Goal: Transaction & Acquisition: Book appointment/travel/reservation

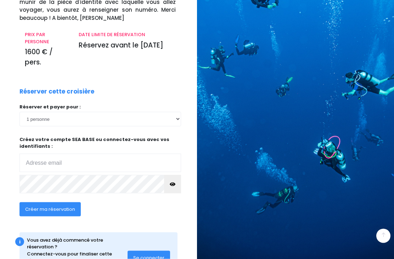
scroll to position [107, 0]
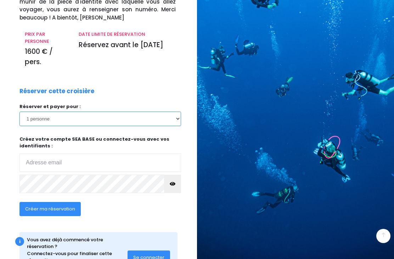
click at [172, 117] on select "1 personne 2 personnes" at bounding box center [100, 119] width 162 height 14
select select "2"
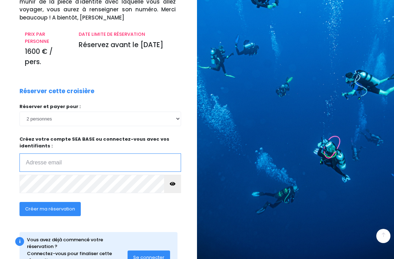
click at [64, 159] on input "email" at bounding box center [100, 162] width 162 height 18
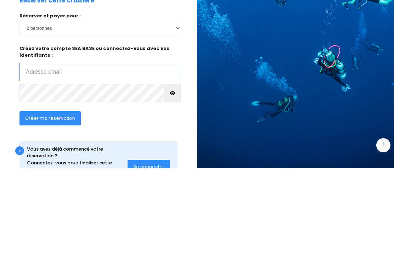
type input "nadinesanglard@free.fr"
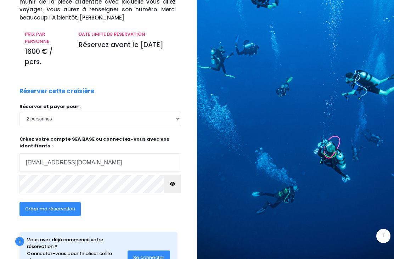
click at [62, 207] on span "Créer ma réservation" at bounding box center [50, 209] width 50 height 7
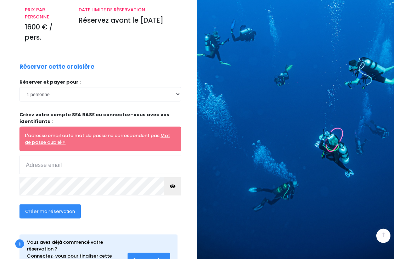
scroll to position [133, 0]
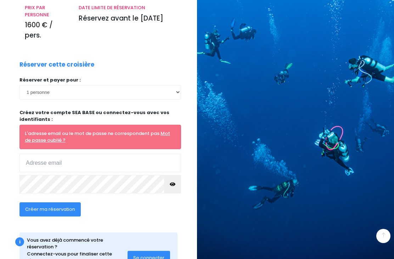
click at [58, 160] on input "email" at bounding box center [100, 163] width 162 height 18
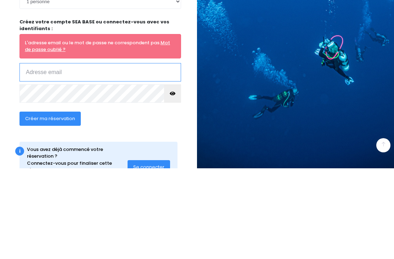
type input "[EMAIL_ADDRESS][DOMAIN_NAME]"
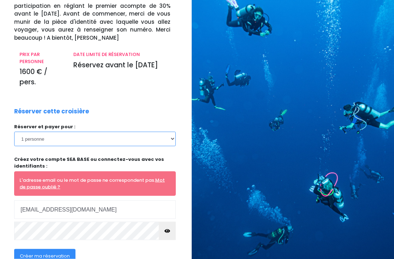
click at [169, 137] on select "1 personne 2 personnes" at bounding box center [95, 139] width 162 height 14
select select "2"
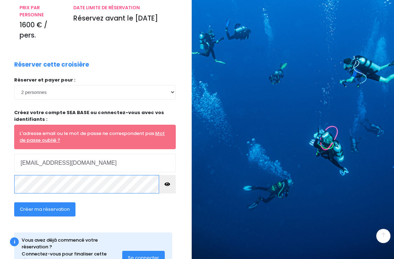
scroll to position [133, 0]
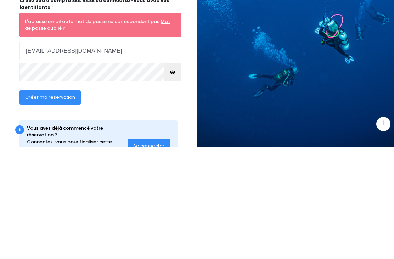
click at [56, 206] on span "Créer ma réservation" at bounding box center [50, 209] width 50 height 7
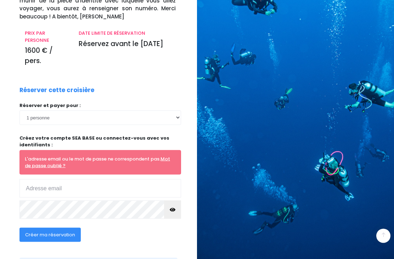
scroll to position [118, 0]
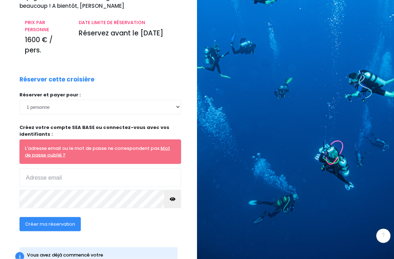
click at [69, 174] on input "email" at bounding box center [100, 178] width 162 height 18
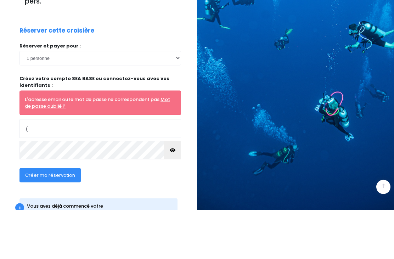
type input "("
click at [174, 100] on select "1 personne 2 personnes" at bounding box center [100, 107] width 162 height 14
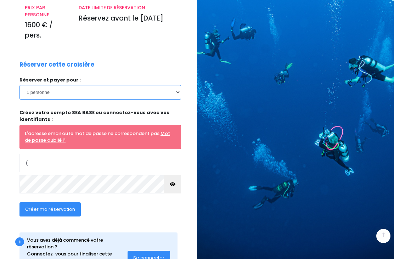
select select "2"
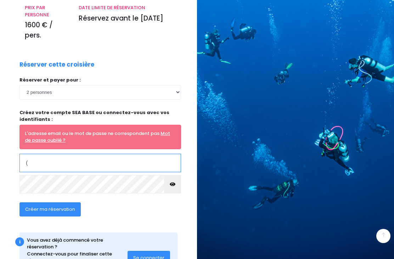
click at [56, 156] on input "(" at bounding box center [100, 163] width 162 height 18
click at [123, 155] on input "tIcroq-3nufza-bydkac" at bounding box center [100, 163] width 162 height 18
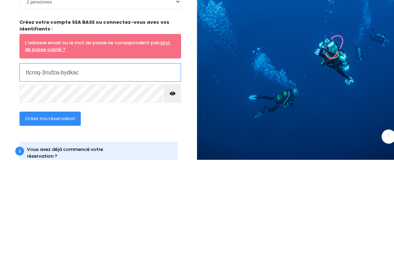
scroll to position [124, 0]
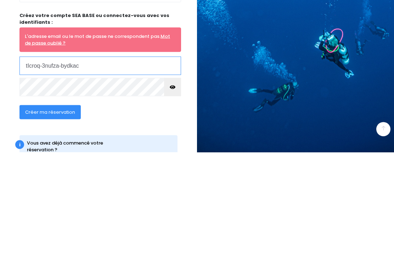
click at [87, 163] on input "tIcroq-3nufza-bydkac" at bounding box center [100, 172] width 162 height 18
click at [60, 215] on span "Créer ma réservation" at bounding box center [50, 218] width 50 height 7
type input "t"
type input "nadinesanglard@free.fr"
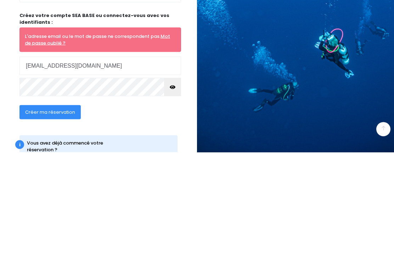
scroll to position [133, 0]
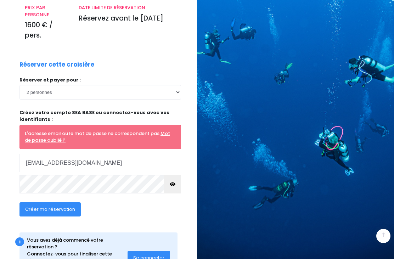
click at [61, 206] on span "Créer ma réservation" at bounding box center [50, 209] width 50 height 7
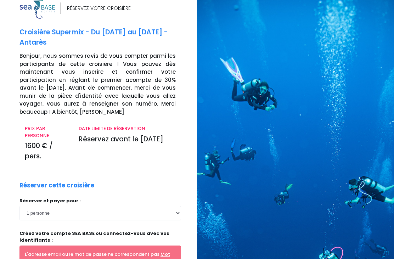
scroll to position [133, 0]
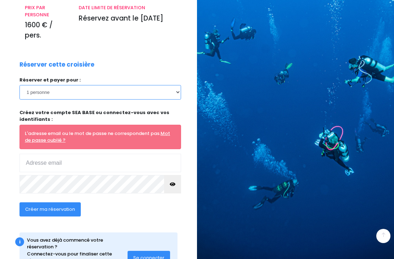
click at [174, 90] on select "1 personne 2 personnes" at bounding box center [100, 92] width 162 height 14
select select "2"
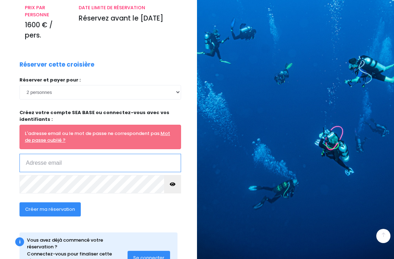
click at [74, 161] on input "email" at bounding box center [100, 163] width 162 height 18
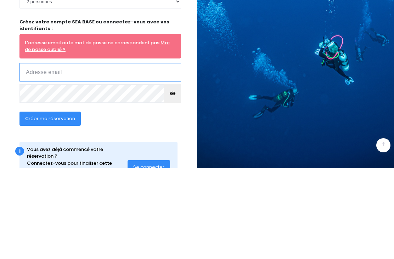
type input "[EMAIL_ADDRESS][DOMAIN_NAME]"
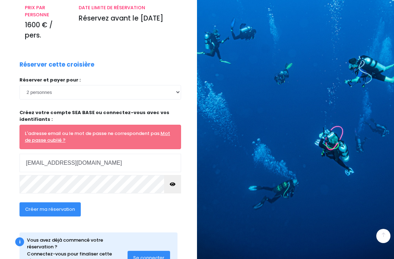
click at [63, 206] on span "Créer ma réservation" at bounding box center [50, 209] width 50 height 7
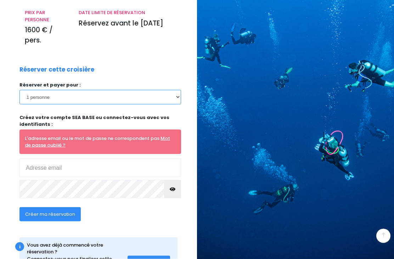
click at [176, 94] on select "1 personne 2 personnes" at bounding box center [100, 97] width 162 height 14
select select "2"
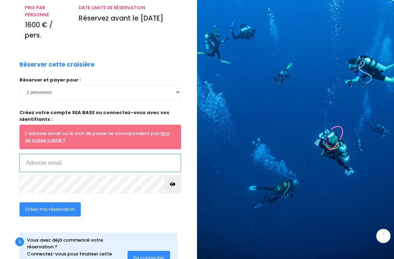
click at [83, 160] on input "email" at bounding box center [100, 163] width 162 height 18
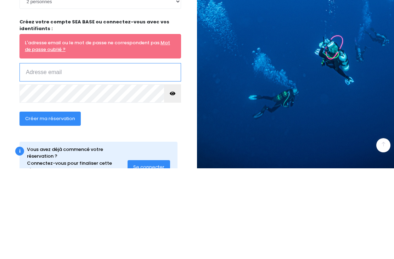
type input "[EMAIL_ADDRESS][DOMAIN_NAME]"
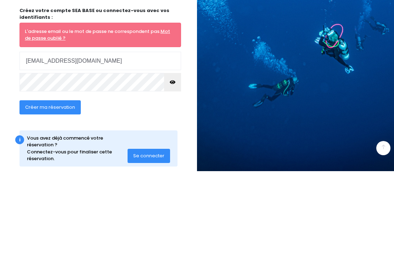
scroll to position [156, 0]
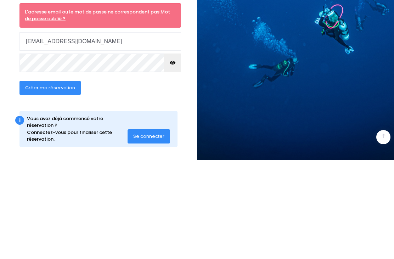
click at [151, 232] on span "Se connecter" at bounding box center [148, 235] width 31 height 7
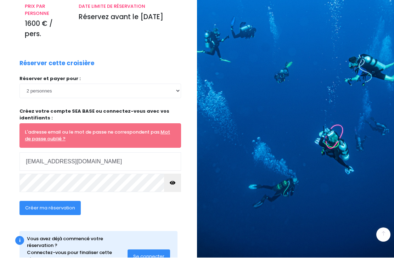
click at [153, 254] on span "Se connecter" at bounding box center [148, 257] width 31 height 7
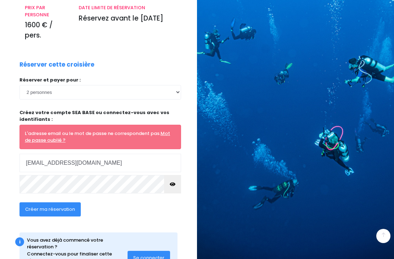
click at [52, 138] on link "Mot de passe oublié ?" at bounding box center [97, 137] width 145 height 14
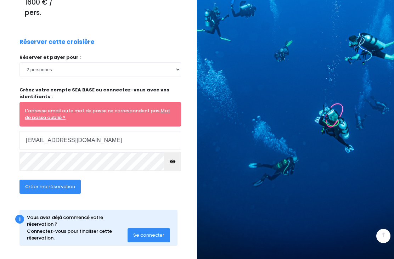
click at [173, 162] on icon "button" at bounding box center [173, 162] width 6 height 0
click at [175, 161] on button "button" at bounding box center [172, 161] width 17 height 18
click at [58, 183] on span "Créer ma réservation" at bounding box center [50, 186] width 50 height 7
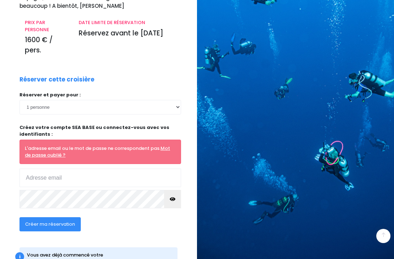
scroll to position [119, 0]
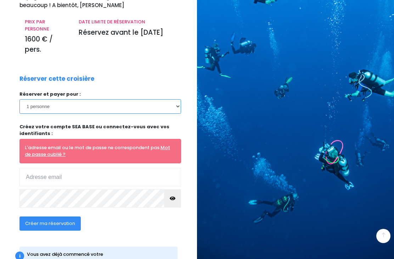
click at [174, 106] on select "1 personne 2 personnes" at bounding box center [100, 106] width 162 height 14
select select "2"
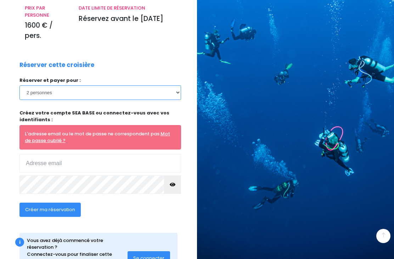
scroll to position [133, 0]
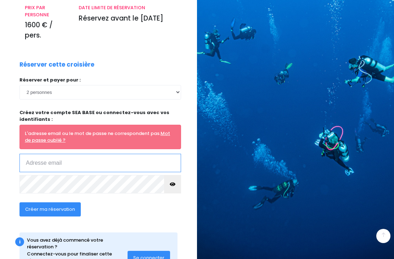
click at [36, 160] on input "email" at bounding box center [100, 163] width 162 height 18
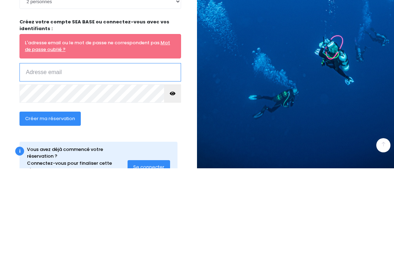
type input "nadinesanglard@free.fr"
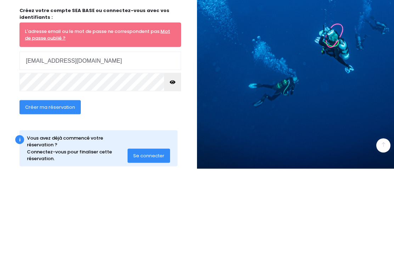
scroll to position [156, 0]
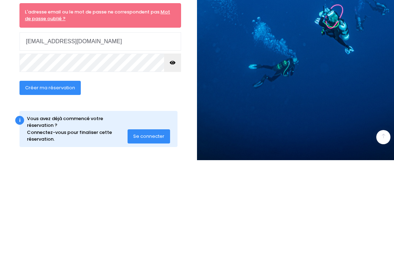
click at [169, 89] on div "Réserver cette croisière Réserver et payer pour : 1 personne 2 personnes L'adre…" at bounding box center [100, 120] width 172 height 165
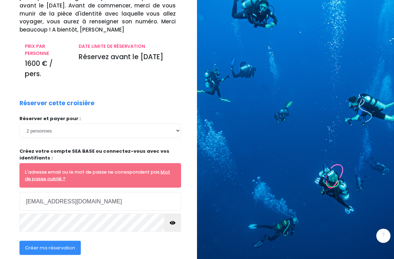
scroll to position [133, 0]
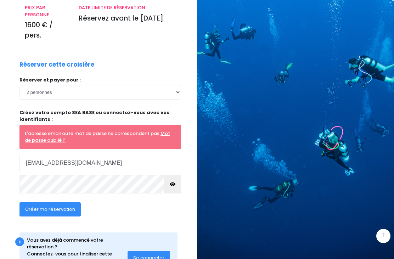
click at [155, 254] on span "Se connecter" at bounding box center [148, 257] width 31 height 7
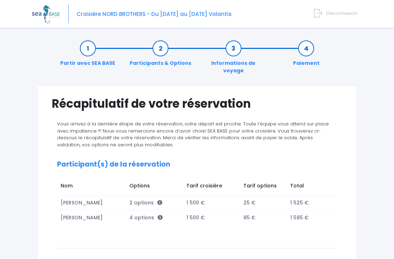
click at [51, 14] on img at bounding box center [46, 14] width 28 height 18
click at [41, 14] on img at bounding box center [46, 14] width 28 height 18
click at [47, 10] on img at bounding box center [46, 14] width 28 height 18
click at [53, 14] on img at bounding box center [46, 14] width 28 height 18
click at [43, 14] on img at bounding box center [46, 14] width 28 height 18
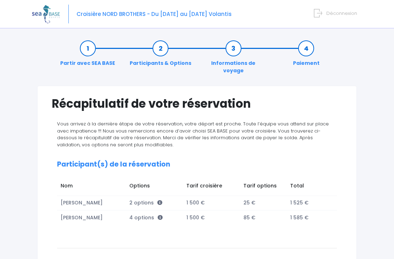
click at [344, 15] on span "Déconnexion" at bounding box center [341, 13] width 31 height 7
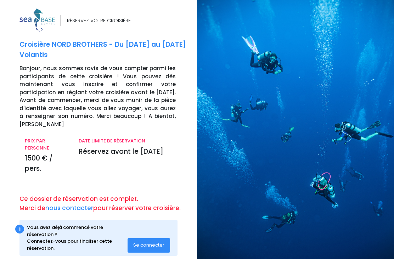
scroll to position [3, 0]
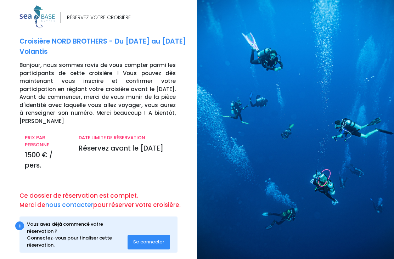
click at [149, 239] on span "Se connecter" at bounding box center [148, 242] width 31 height 7
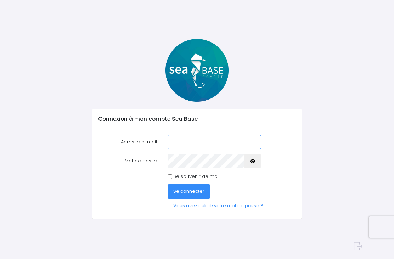
type input "[EMAIL_ADDRESS][DOMAIN_NAME]"
click at [200, 189] on span "Se connecter" at bounding box center [188, 191] width 31 height 7
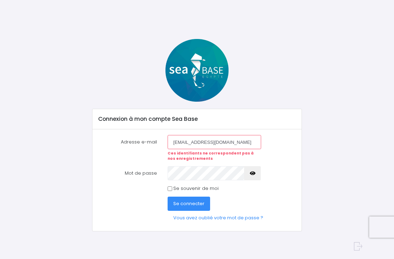
click at [195, 203] on span "Se connecter" at bounding box center [188, 203] width 31 height 7
click at [359, 166] on div "Connexion à mon compte Sea Base Adresse e-mail nadinesanglard@free.fr Ces ident…" at bounding box center [197, 135] width 330 height 192
click at [239, 216] on link "Vous avez oublié votre mot de passe ?" at bounding box center [218, 218] width 101 height 14
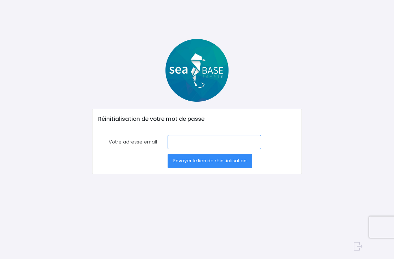
click at [224, 141] on input "Votre adresse email" at bounding box center [214, 142] width 93 height 14
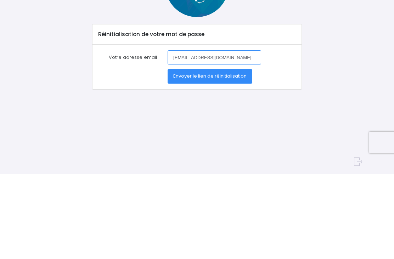
type input "[EMAIL_ADDRESS][DOMAIN_NAME]"
click at [233, 157] on span "Envoyer le lien de réinitialisation" at bounding box center [209, 160] width 73 height 7
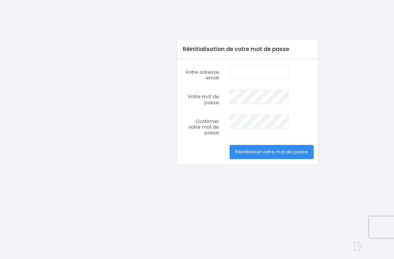
click at [253, 67] on input "Votre adresse email" at bounding box center [260, 72] width 60 height 14
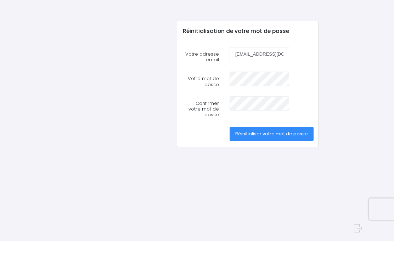
type input "nadinesanglard@free.fr"
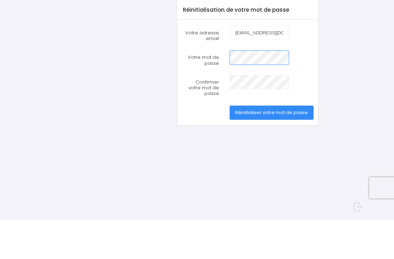
click at [271, 145] on button "Réinitialiser votre mot de passe" at bounding box center [272, 152] width 84 height 14
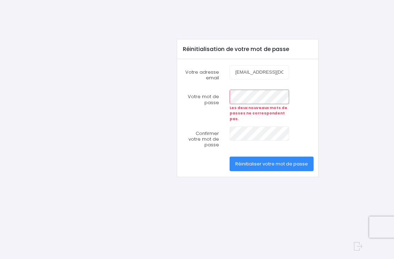
scroll to position [0, 0]
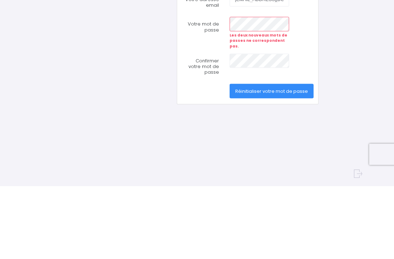
click at [301, 161] on span "Réinitialiser votre mot de passe" at bounding box center [271, 164] width 73 height 7
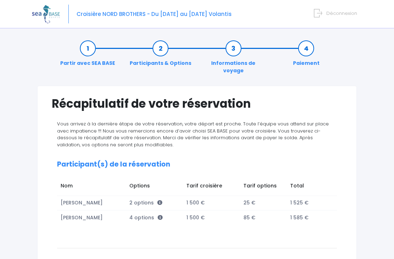
click at [335, 12] on span "Déconnexion" at bounding box center [341, 13] width 31 height 7
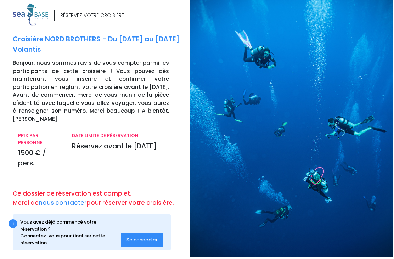
scroll to position [3, 0]
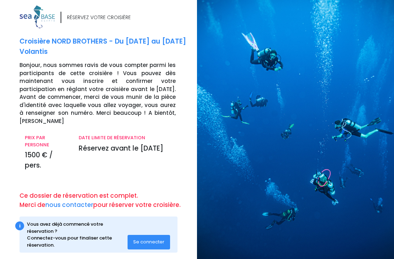
click at [33, 7] on img at bounding box center [36, 16] width 35 height 23
click at [41, 22] on img at bounding box center [36, 16] width 35 height 23
click at [45, 20] on img at bounding box center [36, 16] width 35 height 23
click at [84, 26] on div "RÉSERVEZ VOTRE CROISIÈRE" at bounding box center [105, 17] width 172 height 24
click at [86, 18] on div "RÉSERVEZ VOTRE CROISIÈRE" at bounding box center [99, 17] width 64 height 7
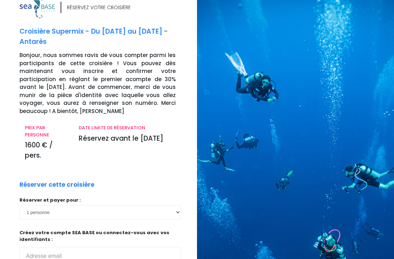
scroll to position [24, 0]
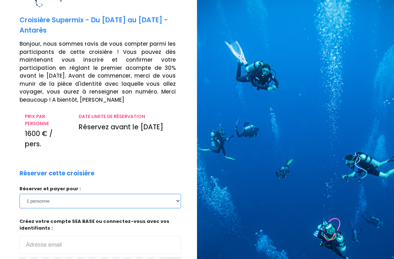
click at [175, 199] on select "1 personne 2 personnes" at bounding box center [100, 201] width 162 height 14
select select "2"
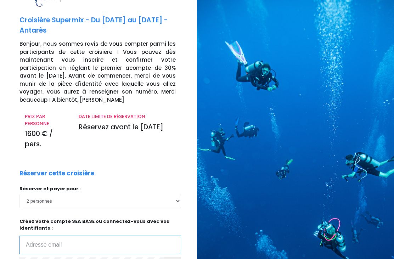
click at [117, 242] on input "email" at bounding box center [100, 245] width 162 height 18
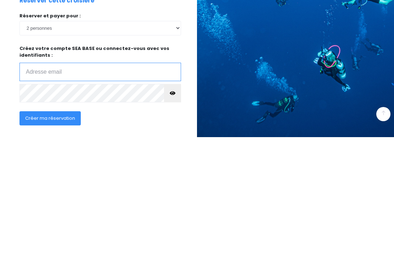
type input "[EMAIL_ADDRESS][DOMAIN_NAME]"
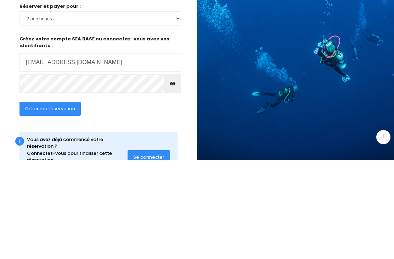
scroll to position [107, 0]
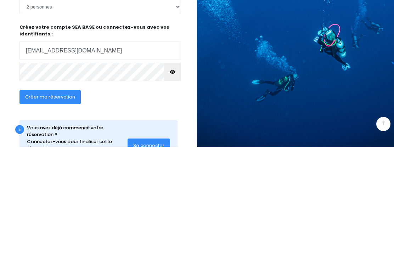
click at [173, 184] on icon "button" at bounding box center [173, 184] width 6 height 0
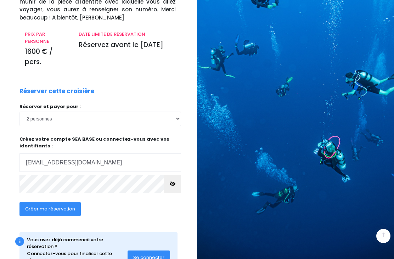
click at [176, 180] on button "button" at bounding box center [172, 184] width 17 height 18
click at [65, 206] on span "Créer ma réservation" at bounding box center [50, 209] width 50 height 7
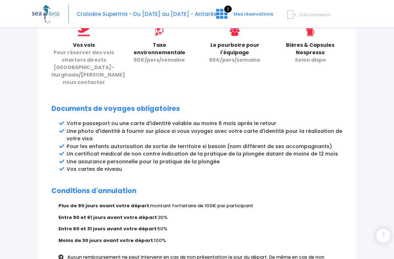
scroll to position [392, 0]
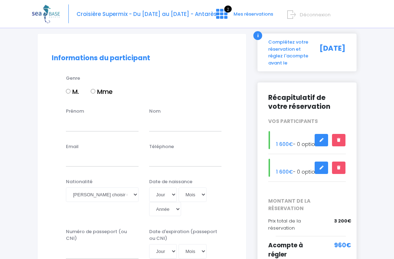
scroll to position [53, 0]
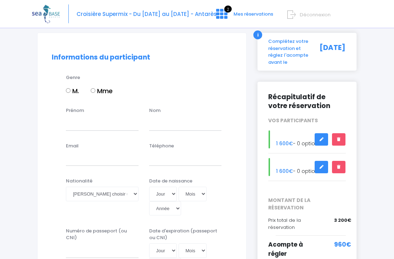
click at [95, 89] on input "Mme" at bounding box center [93, 91] width 5 height 5
radio input "true"
click at [88, 117] on input "Prénom" at bounding box center [102, 124] width 73 height 14
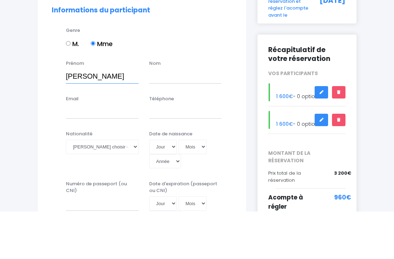
type input "[PERSON_NAME]"
click at [171, 117] on input "text" at bounding box center [185, 124] width 73 height 14
type input "Sanglard"
click at [90, 152] on input "Email" at bounding box center [102, 159] width 73 height 14
type input "nadinesnglard@free.fr"
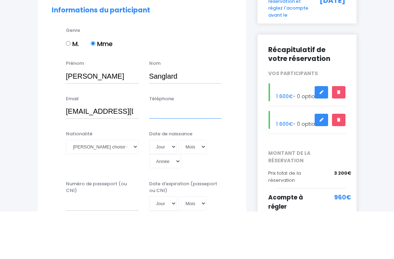
click at [166, 152] on input "Téléphone" at bounding box center [185, 159] width 73 height 14
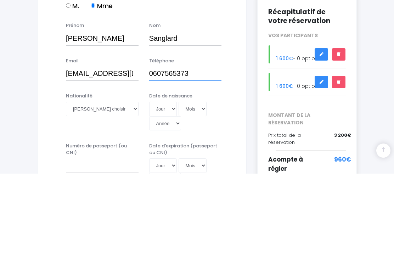
type input "0607565373"
click at [133, 187] on select "Veuillez choisir une nationalité Afghane Albanaise Algerienne Allemande America…" at bounding box center [102, 194] width 73 height 14
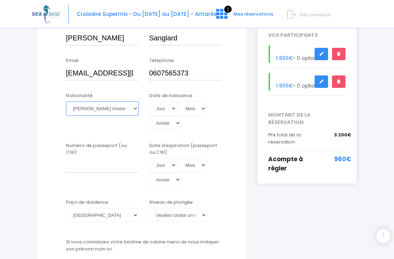
select select "Française"
click at [157, 103] on select "Jour 01 02 03 04 05 06 07 08 09 10 11 12 13 14 15 16 17 18 19 20 21 22 23 24 25…" at bounding box center [163, 108] width 28 height 14
select select "30"
click at [181, 101] on select "Mois 01 02 03 04 05 06 07 08 09 10 11 12" at bounding box center [193, 108] width 28 height 14
select select "09"
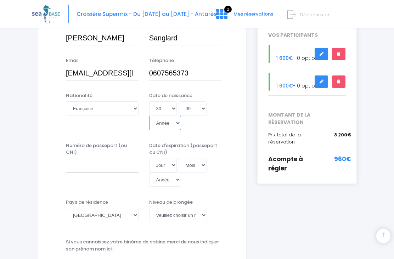
click at [181, 116] on select "Année 2045 2044 2043 2042 2041 2040 2039 2038 2037 2036 2035 2034 2033 2032 203…" at bounding box center [165, 123] width 32 height 14
select select "1958"
type input "1958-09-30"
click at [95, 158] on input "Numéro de passeport (ou CNI)" at bounding box center [102, 165] width 73 height 14
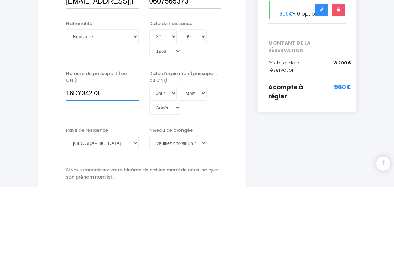
type input "16DY34273"
click at [158, 158] on select "Jour 01 02 03 04 05 06 07 08 09 10 11 12 13 14 15 16 17 18 19 20 21 22 23 24 25…" at bounding box center [163, 165] width 28 height 14
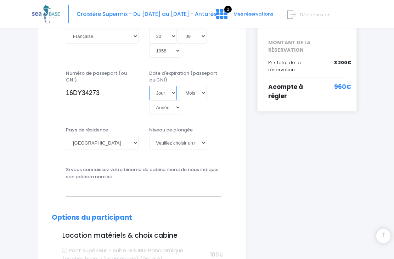
select select "04"
click at [184, 86] on select "Mois 01 02 03 04 05 06 07 08 09 10 11 12" at bounding box center [193, 93] width 28 height 14
select select "08"
click at [181, 100] on select "Année 2045 2044 2043 2042 2041 2040 2039 2038 2037 2036 2035 2034 2033 2032 203…" at bounding box center [165, 107] width 32 height 14
select select "2026"
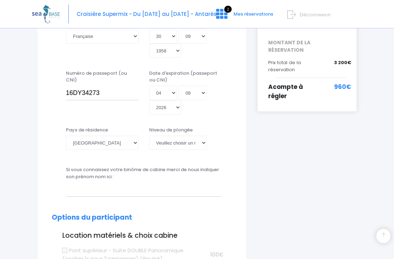
type input "2026-08-04"
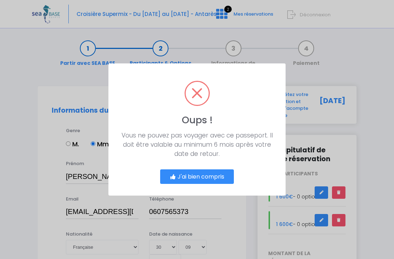
click at [204, 179] on button "J'ai bien compris" at bounding box center [197, 176] width 74 height 15
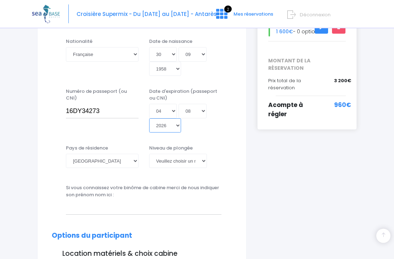
scroll to position [199, 0]
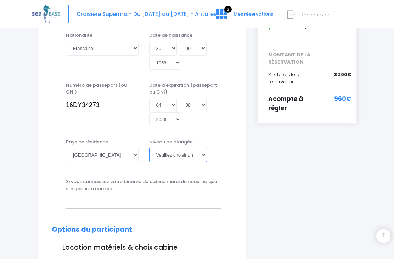
click at [196, 148] on select "Veuillez choisir un niveau de plongée Non plongeur Junior OW diver Adventure OW…" at bounding box center [178, 155] width 58 height 14
select select "N2"
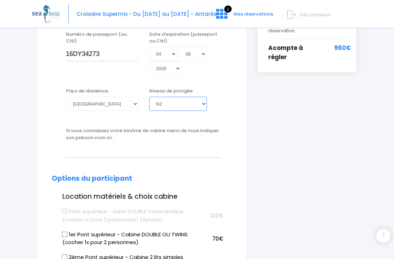
scroll to position [251, 0]
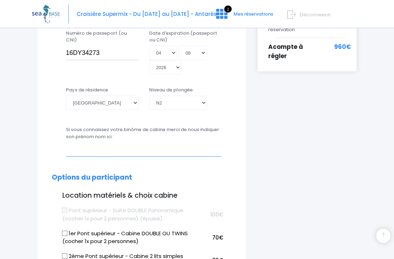
click at [91, 143] on input "text" at bounding box center [144, 150] width 156 height 14
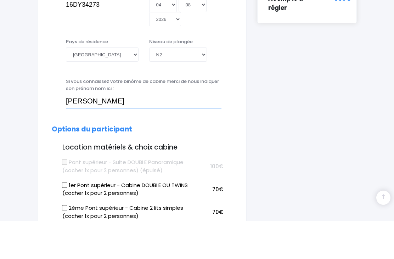
scroll to position [262, 0]
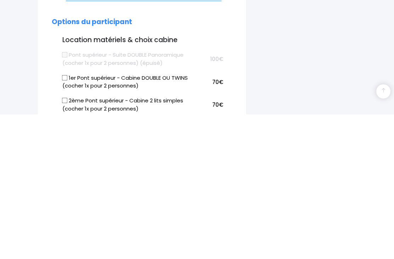
type input "Philippe"
checkbox input "true"
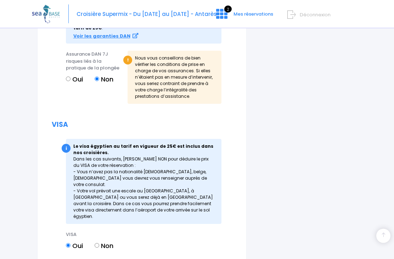
scroll to position [874, 0]
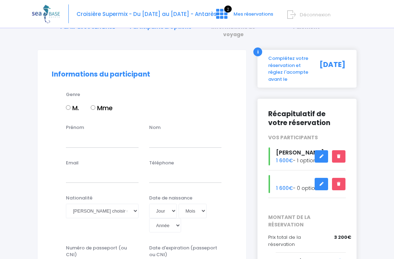
scroll to position [36, 0]
click at [68, 105] on input "M." at bounding box center [68, 107] width 5 height 5
radio input "true"
click at [87, 134] on input "Prénom" at bounding box center [102, 140] width 73 height 14
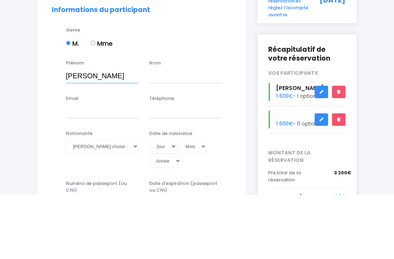
type input "[PERSON_NAME]"
click at [170, 133] on input "text" at bounding box center [185, 140] width 73 height 14
type input "Sanglard"
click at [83, 169] on input "Email" at bounding box center [102, 176] width 73 height 14
type input "sanglardp@free.fr"
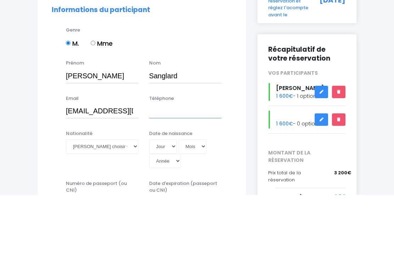
click at [164, 169] on input "Téléphone" at bounding box center [185, 176] width 73 height 14
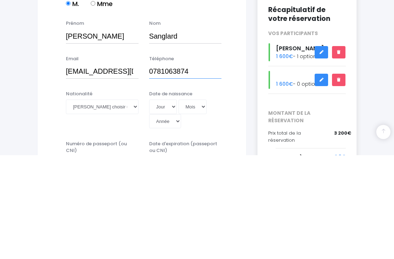
type input "0781063874"
click at [128, 204] on select "Veuillez choisir une nationalité Afghane Albanaise Algerienne Allemande America…" at bounding box center [102, 211] width 73 height 14
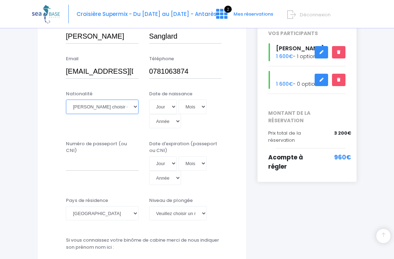
select select "Française"
click at [159, 102] on select "Jour 01 02 03 04 05 06 07 08 09 10 11 12 13 14 15 16 17 18 19 20 21 22 23 24 25…" at bounding box center [163, 107] width 28 height 14
select select "15"
click at [181, 100] on select "Mois 01 02 03 04 05 06 07 08 09 10 11 12" at bounding box center [193, 107] width 28 height 14
select select "06"
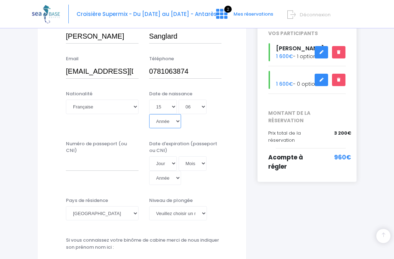
click at [181, 114] on select "Année 2045 2044 2043 2042 2041 2040 2039 2038 2037 2036 2035 2034 2033 2032 203…" at bounding box center [165, 121] width 32 height 14
select select "1968"
type input "1968-06-15"
click at [95, 156] on input "Numéro de passeport (ou CNI)" at bounding box center [102, 163] width 73 height 14
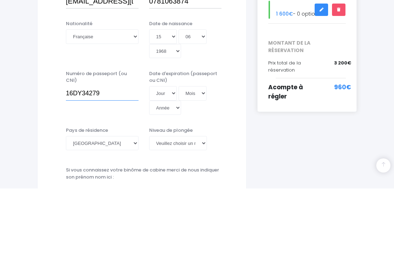
type input "16DY34279"
click at [158, 157] on select "Jour 01 02 03 04 05 06 07 08 09 10 11 12 13 14 15 16 17 18 19 20 21 22 23 24 25…" at bounding box center [163, 164] width 28 height 14
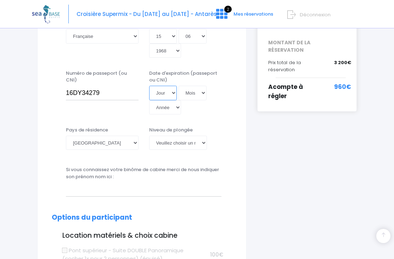
select select "04"
click at [184, 86] on select "Mois 01 02 03 04 05 06 07 08 09 10 11 12" at bounding box center [193, 93] width 28 height 14
select select "08"
click at [181, 100] on select "Année 2045 2044 2043 2042 2041 2040 2039 2038 2037 2036 2035 2034 2033 2032 203…" at bounding box center [165, 107] width 32 height 14
select select "2026"
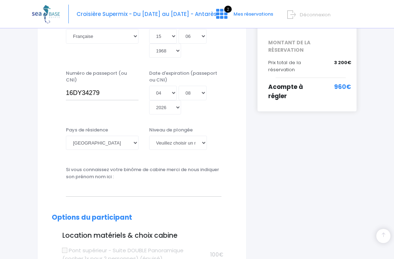
type input "2026-08-04"
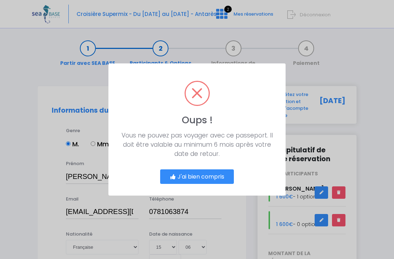
click at [204, 180] on button "J'ai bien compris" at bounding box center [197, 176] width 74 height 15
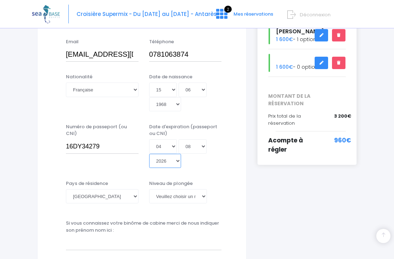
scroll to position [162, 0]
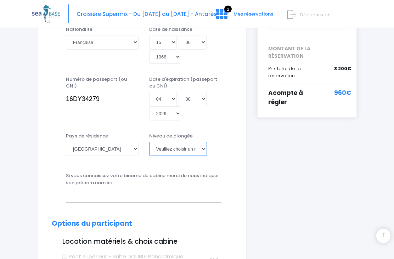
click at [198, 142] on select "Veuillez choisir un niveau de plongée Non plongeur Junior OW diver Adventure OW…" at bounding box center [178, 149] width 58 height 14
select select "PADI Advanced OW diver"
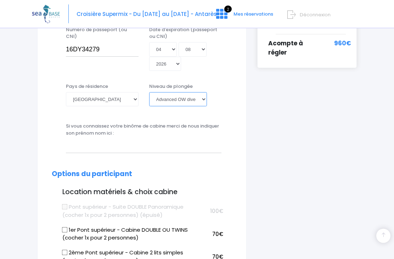
scroll to position [254, 0]
click at [91, 139] on input "text" at bounding box center [144, 146] width 156 height 14
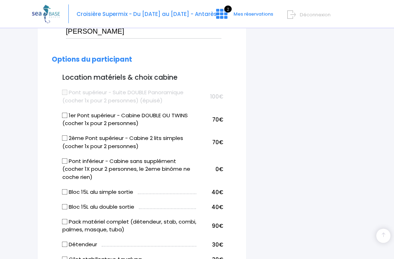
scroll to position [369, 0]
type input "[PERSON_NAME]"
click at [67, 158] on input "Pont inférieur - Cabine sans supplément (cocher 1X pour 2 personnes, le 2eme bi…" at bounding box center [65, 161] width 6 height 6
checkbox input "true"
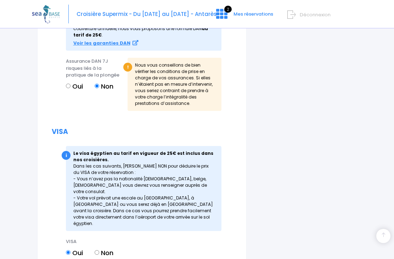
scroll to position [874, 0]
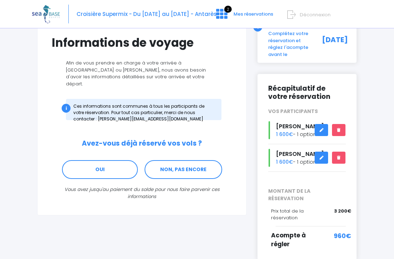
scroll to position [65, 0]
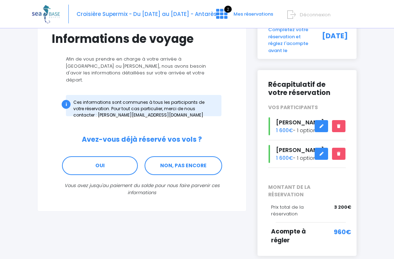
click at [187, 156] on link "NON, PAS ENCORE" at bounding box center [184, 165] width 78 height 19
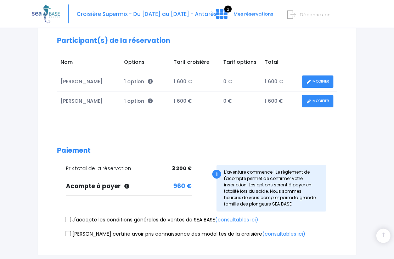
scroll to position [137, 0]
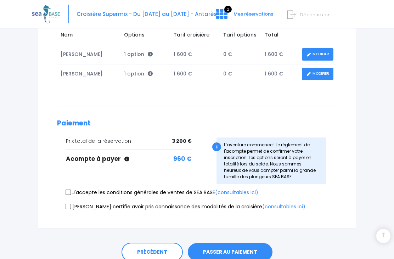
click at [67, 189] on input "J'accepte les conditions générales de ventes de SEA BASE (consultables ici)" at bounding box center [69, 192] width 6 height 6
checkbox input "true"
click at [71, 204] on input "Je certifie avoir pris connaissance des modalités de la croisière (consultables…" at bounding box center [69, 207] width 6 height 6
checkbox input "true"
click at [230, 245] on button "PASSER AU PAIEMENT" at bounding box center [230, 252] width 85 height 18
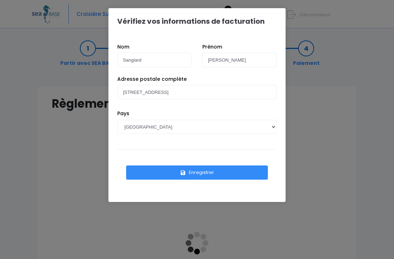
click at [201, 174] on button "Enregistrer" at bounding box center [197, 173] width 142 height 14
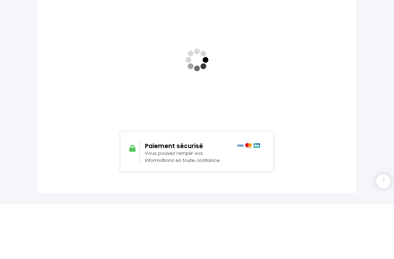
scroll to position [171, 0]
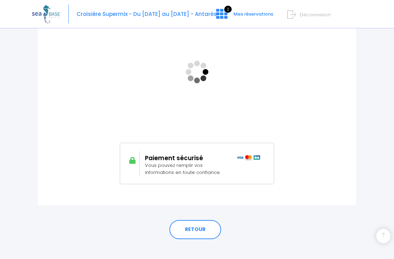
click at [195, 225] on link "RETOUR" at bounding box center [195, 229] width 52 height 19
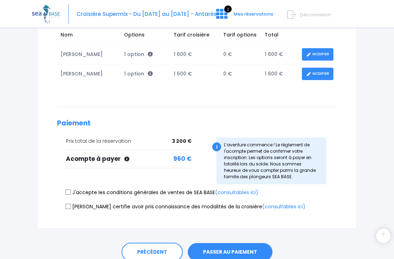
scroll to position [137, 0]
click at [228, 246] on button "PASSER AU PAIEMENT" at bounding box center [230, 252] width 85 height 18
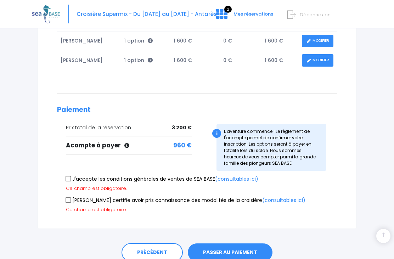
click at [68, 176] on input "J'accepte les conditions générales de ventes de SEA BASE (consultables ici)" at bounding box center [69, 179] width 6 height 6
checkbox input "true"
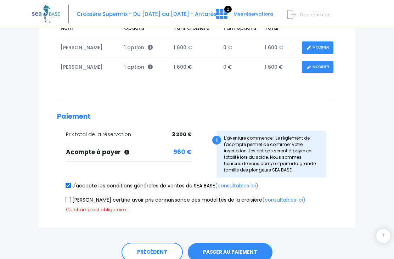
click at [71, 197] on input "Je certifie avoir pris connaissance des modalités de la croisière (consultables…" at bounding box center [69, 200] width 6 height 6
checkbox input "true"
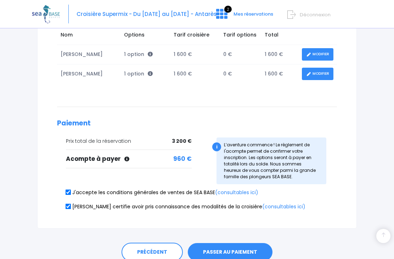
click at [234, 245] on button "PASSER AU PAIEMENT" at bounding box center [230, 252] width 85 height 18
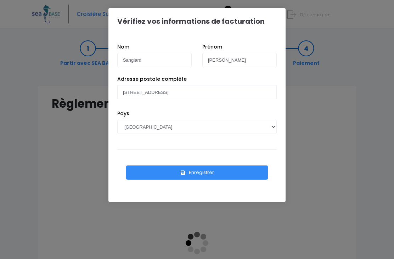
click at [194, 174] on button "Enregistrer" at bounding box center [197, 173] width 142 height 14
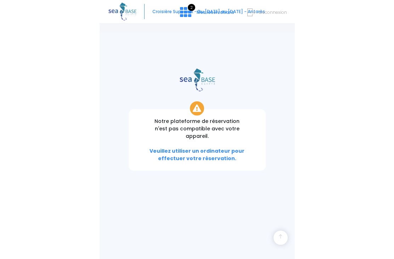
scroll to position [149, 0]
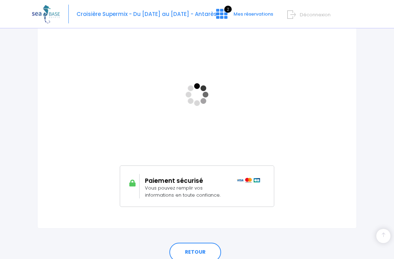
click at [199, 246] on link "RETOUR" at bounding box center [195, 252] width 52 height 19
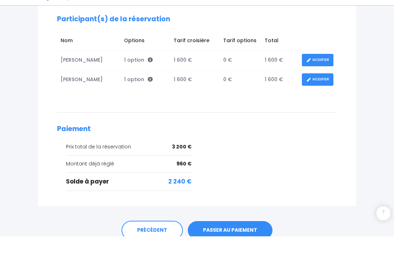
scroll to position [145, 0]
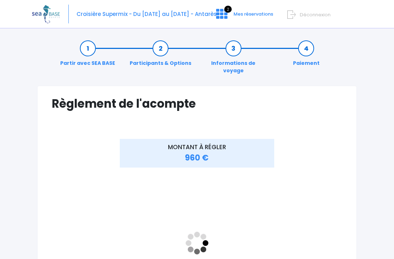
scroll to position [171, 0]
